Goal: Task Accomplishment & Management: Manage account settings

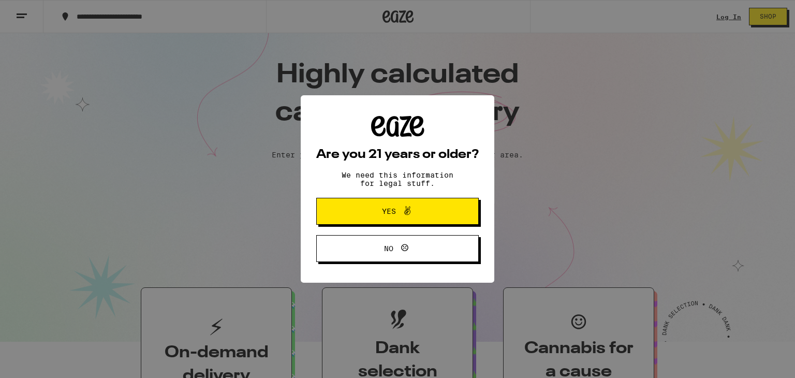
click at [707, 17] on div "Are you 21 years or older? We need this information for legal stuff. Yes No" at bounding box center [397, 189] width 795 height 378
click at [393, 215] on span "Yes" at bounding box center [389, 211] width 14 height 7
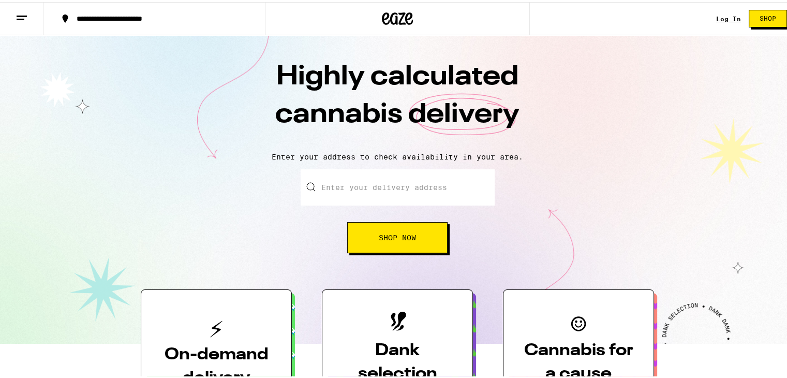
click at [721, 13] on link "Log In" at bounding box center [728, 16] width 25 height 7
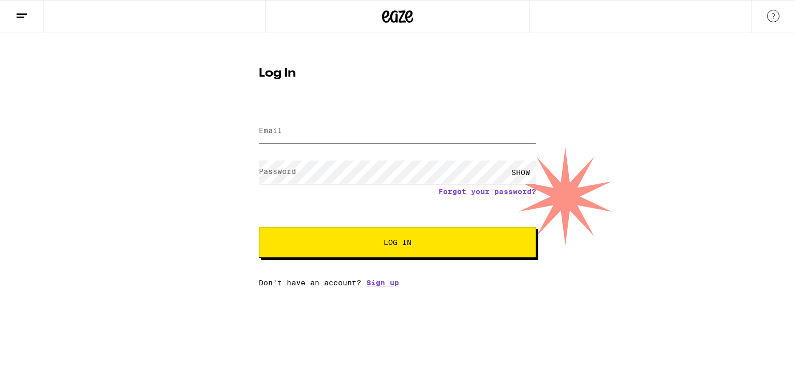
click at [398, 123] on input "Email" at bounding box center [397, 131] width 277 height 23
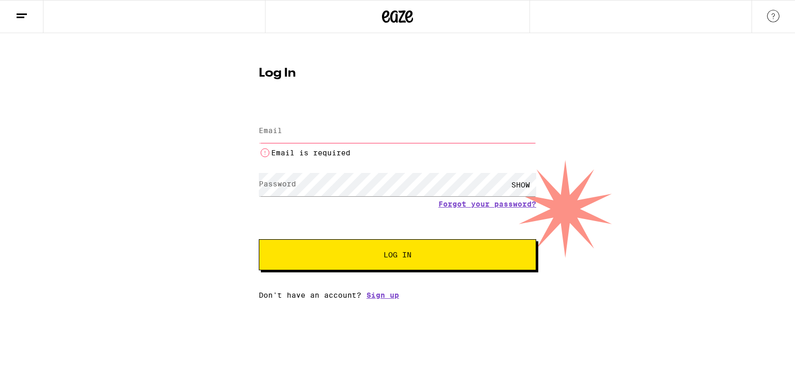
click at [331, 115] on form "Email Email Email is required Password Password SHOW Forgot your password? Log …" at bounding box center [397, 188] width 277 height 165
click at [293, 145] on div "Email is required" at bounding box center [397, 137] width 277 height 43
click at [292, 135] on input "Email" at bounding box center [397, 131] width 277 height 23
type input "ocwa"
